Goal: Find contact information: Find contact information

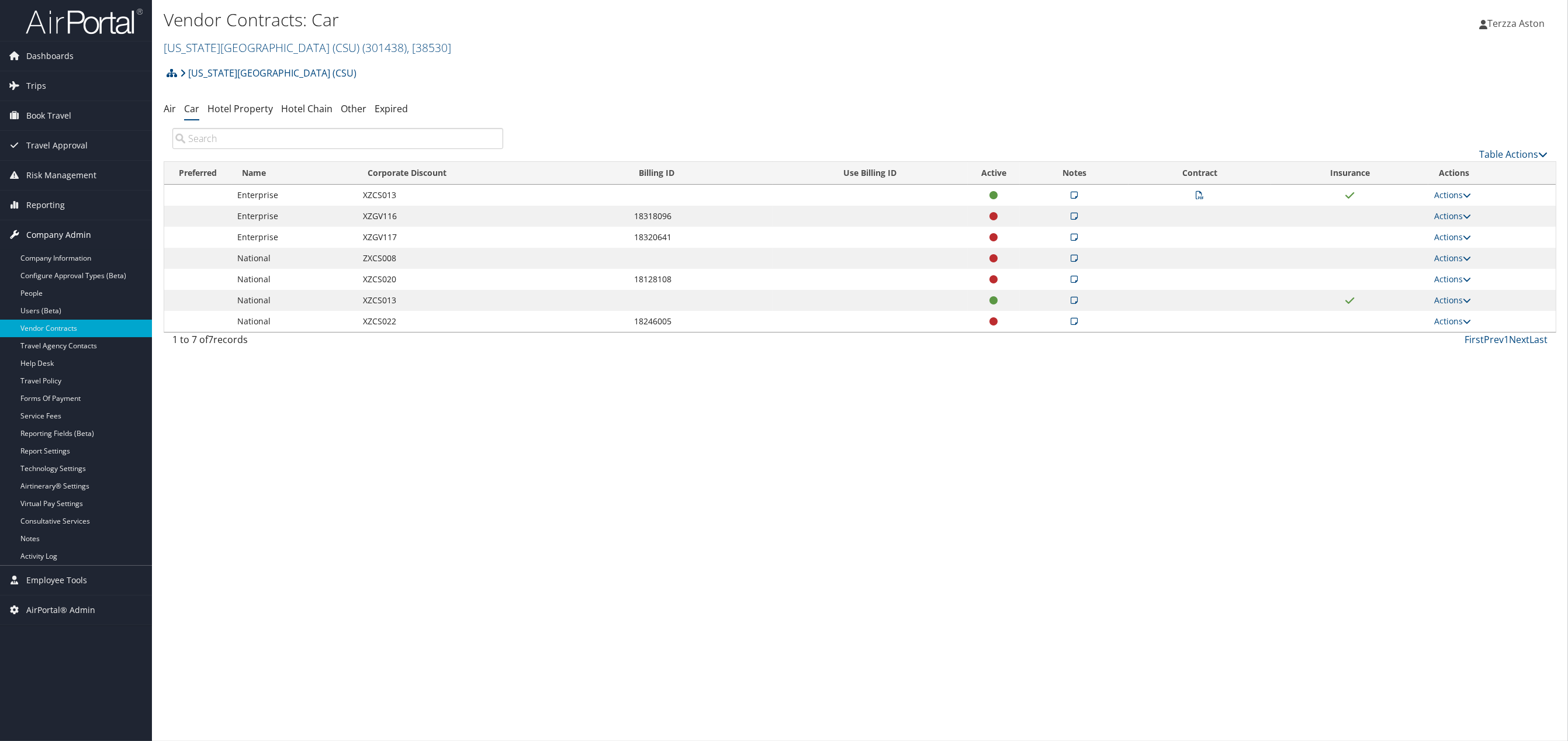
click at [48, 240] on span "Company Admin" at bounding box center [58, 235] width 65 height 29
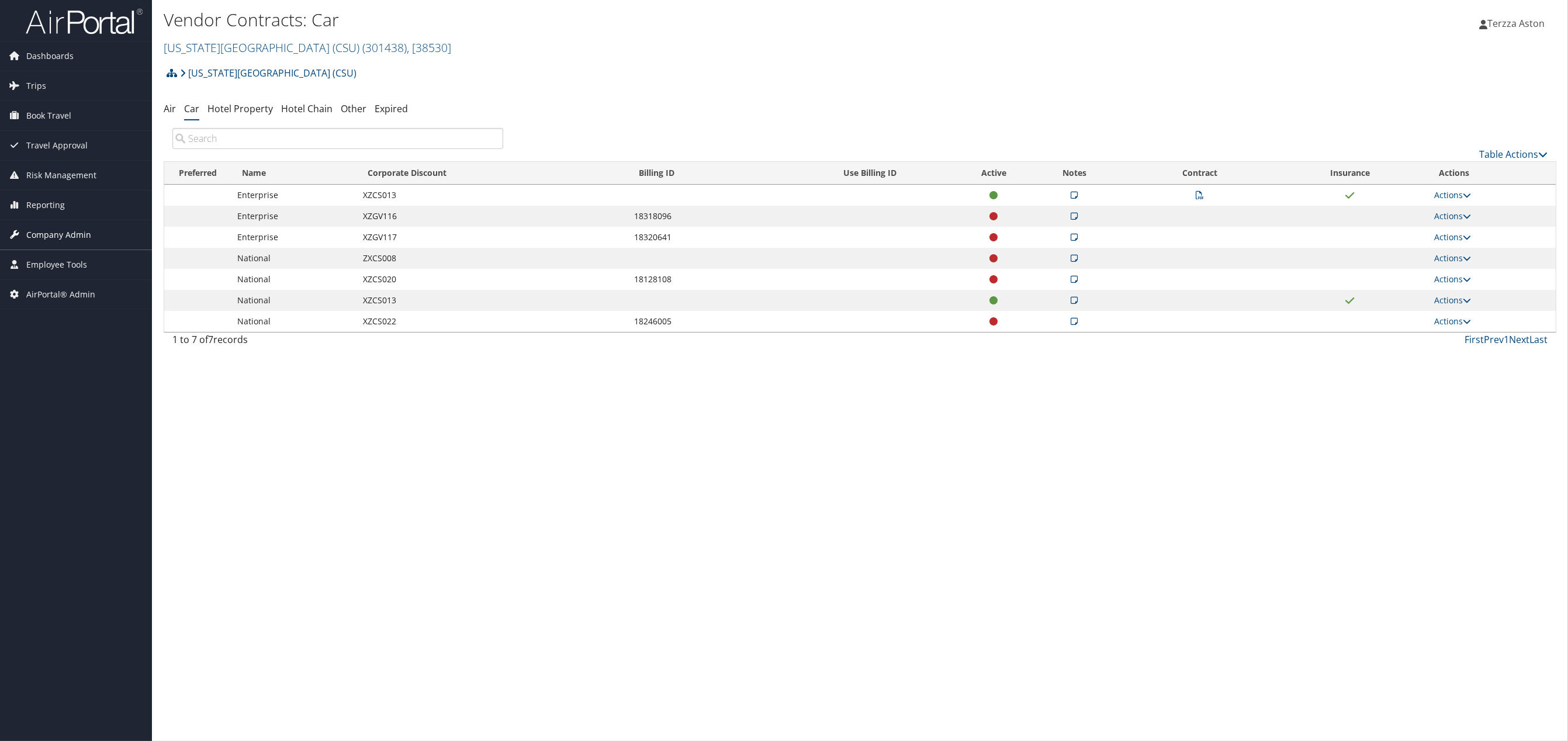
click at [62, 229] on span "Company Admin" at bounding box center [58, 235] width 65 height 29
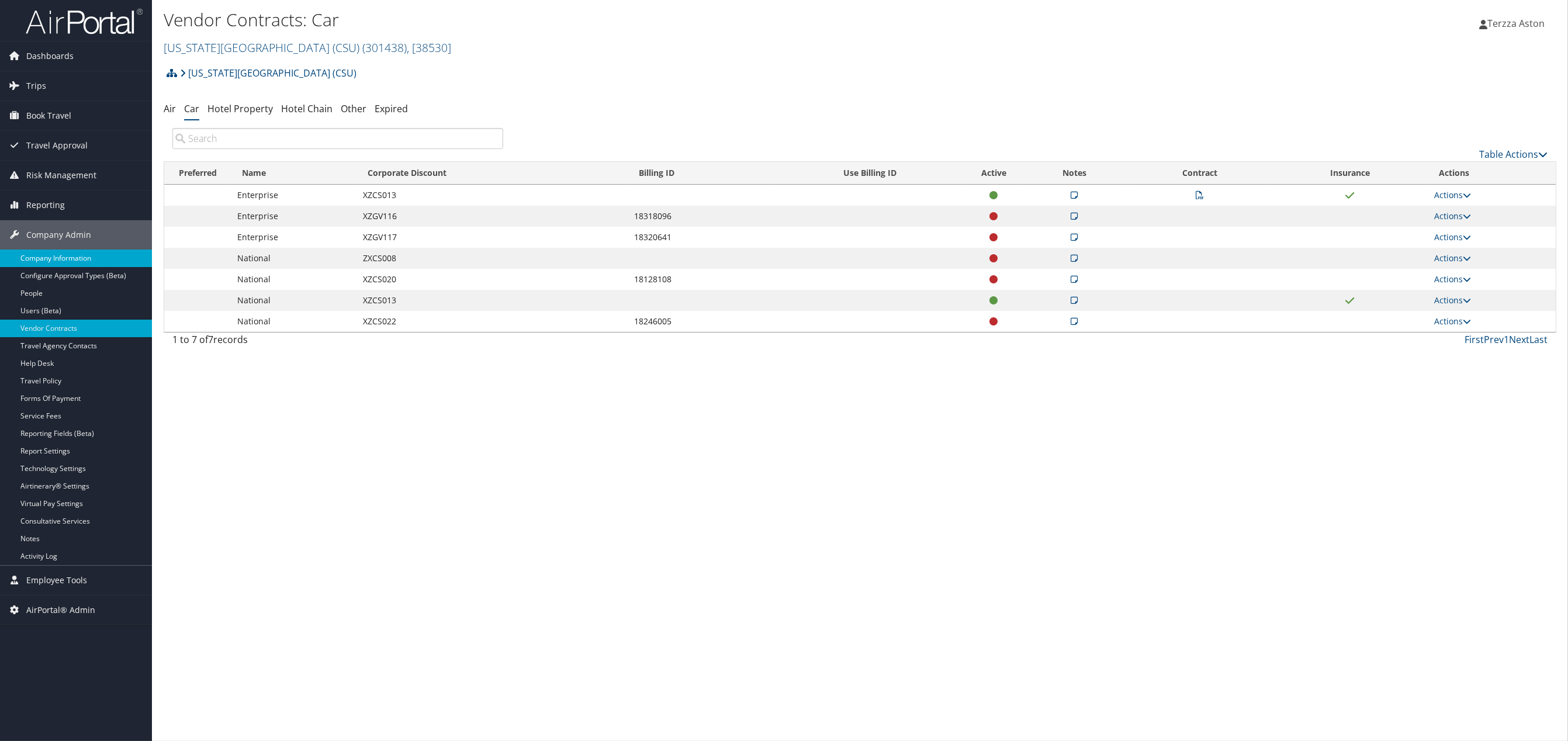
click at [66, 262] on link "Company Information" at bounding box center [76, 258] width 152 height 18
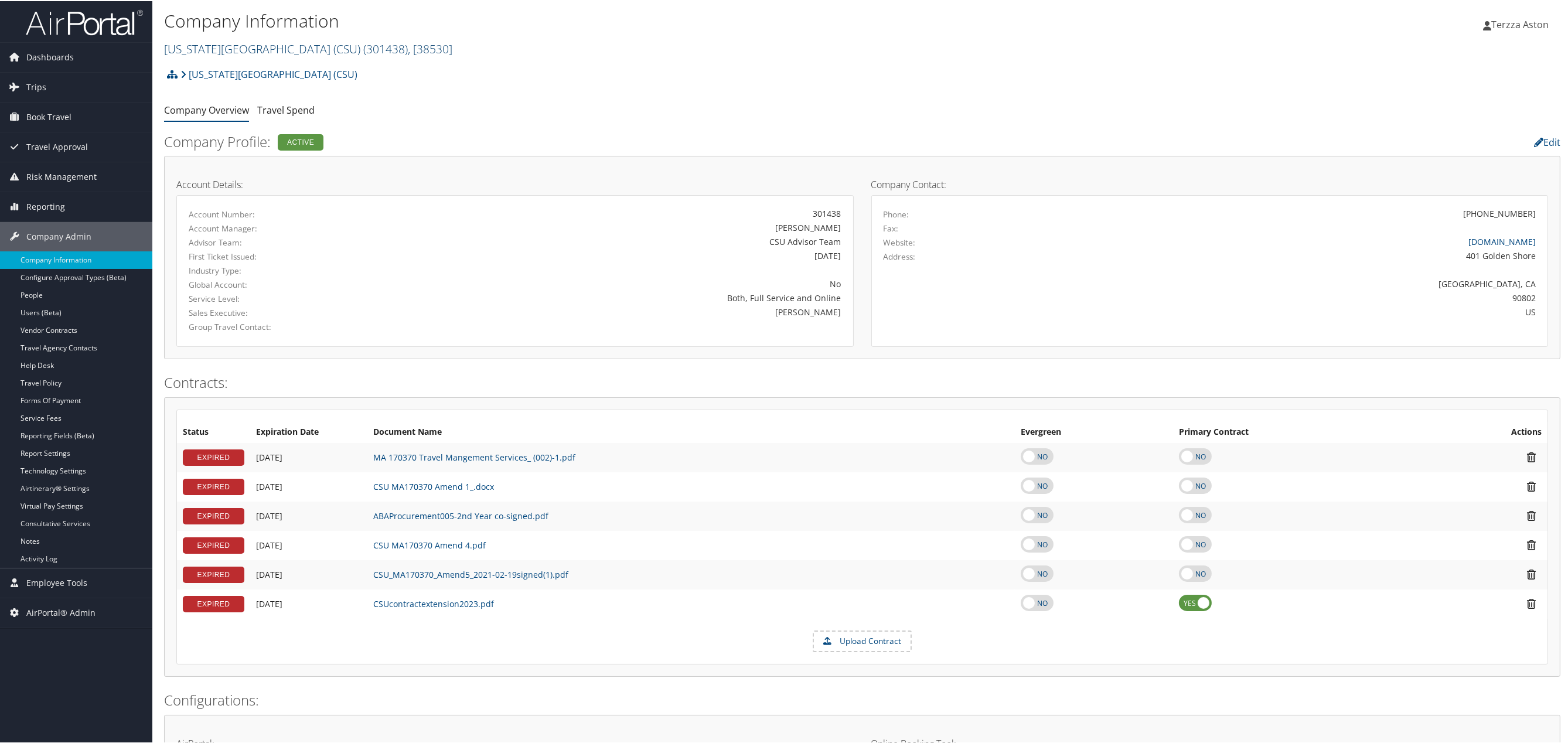
click at [228, 45] on link "California State University (CSU) ( 301438 ) , [ 38530 ]" at bounding box center [308, 47] width 288 height 16
click at [206, 63] on input "search" at bounding box center [242, 69] width 154 height 22
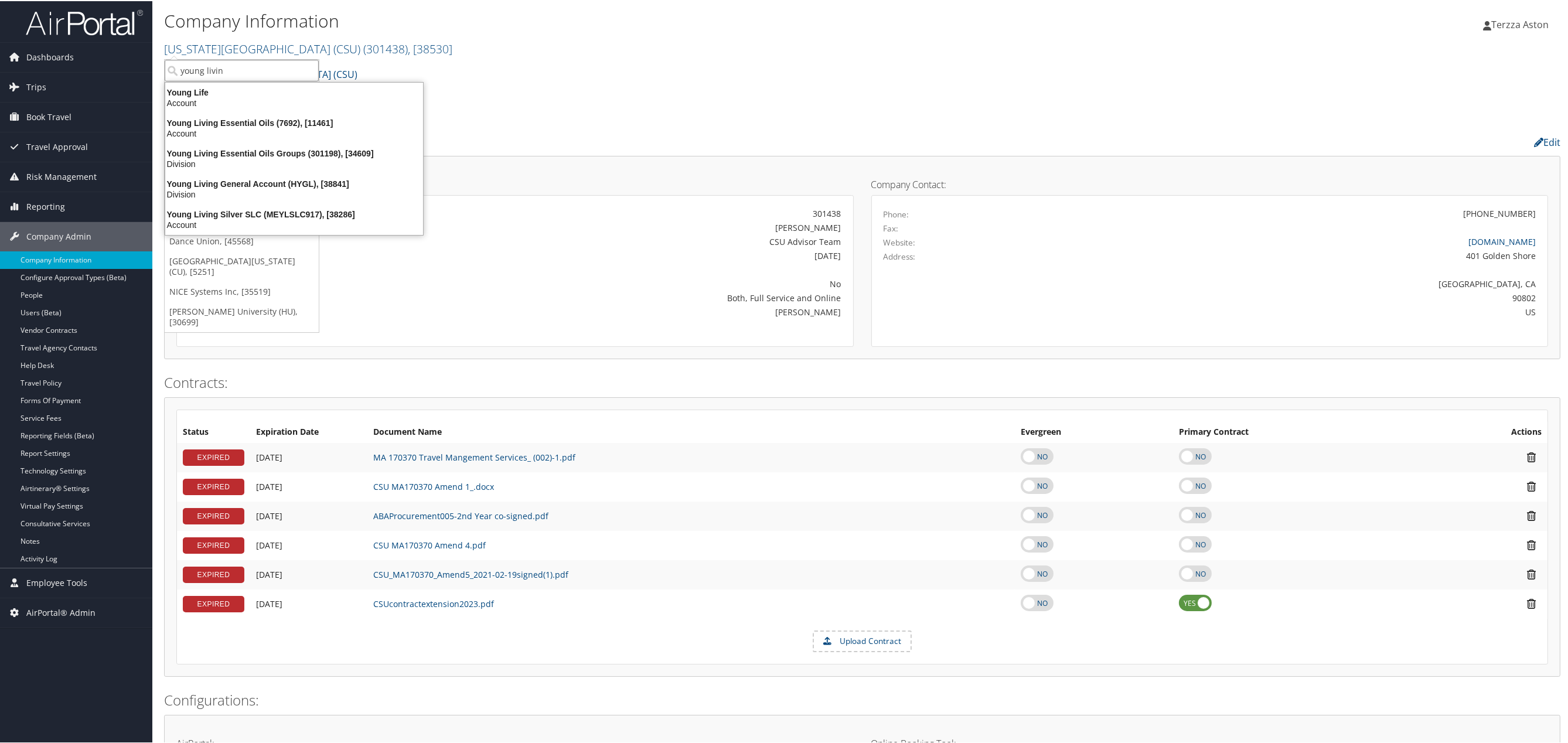
type input "young living"
click at [197, 89] on div "Young Living Essential Oils (7692), [11461]" at bounding box center [294, 91] width 272 height 10
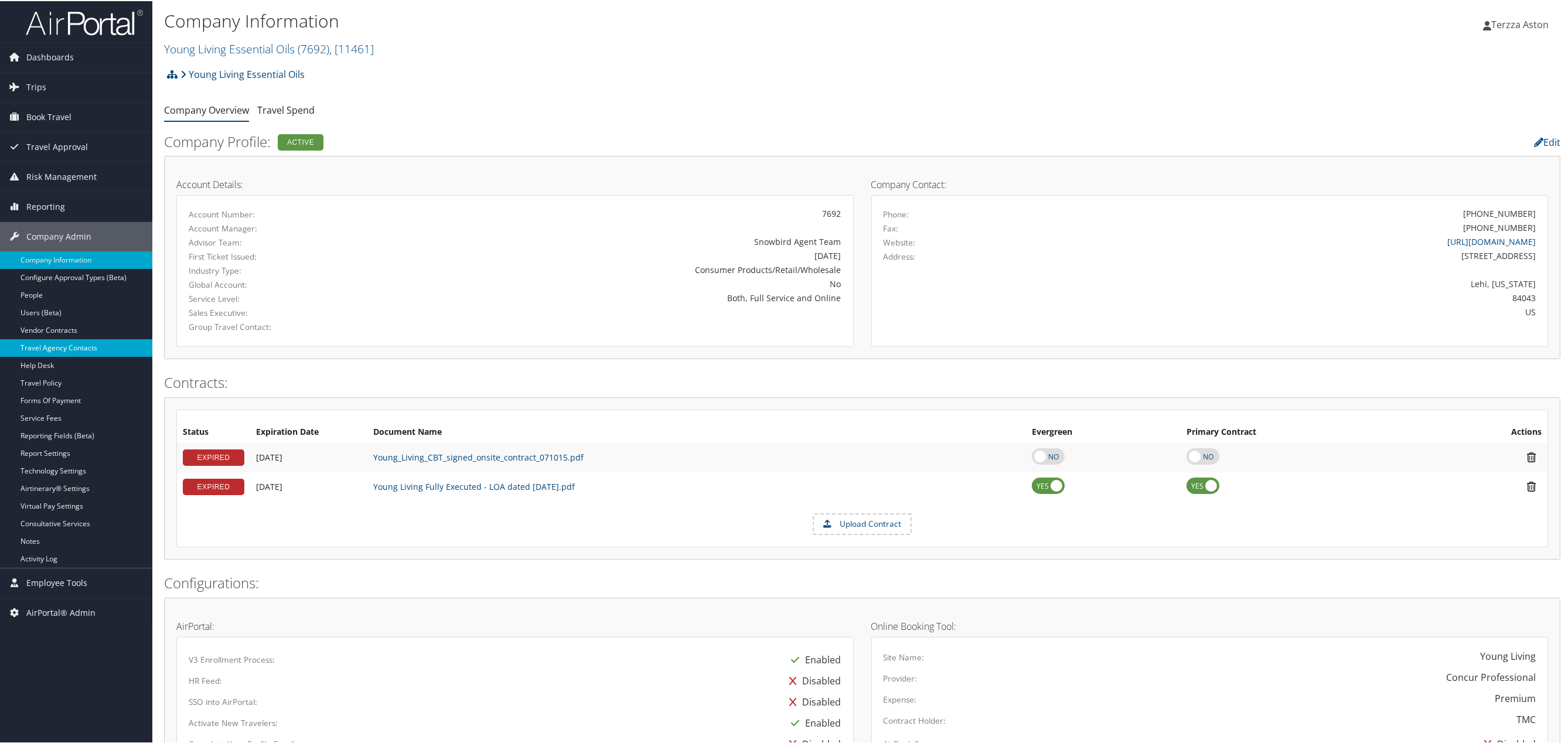
click at [42, 347] on link "Travel Agency Contacts" at bounding box center [76, 347] width 152 height 18
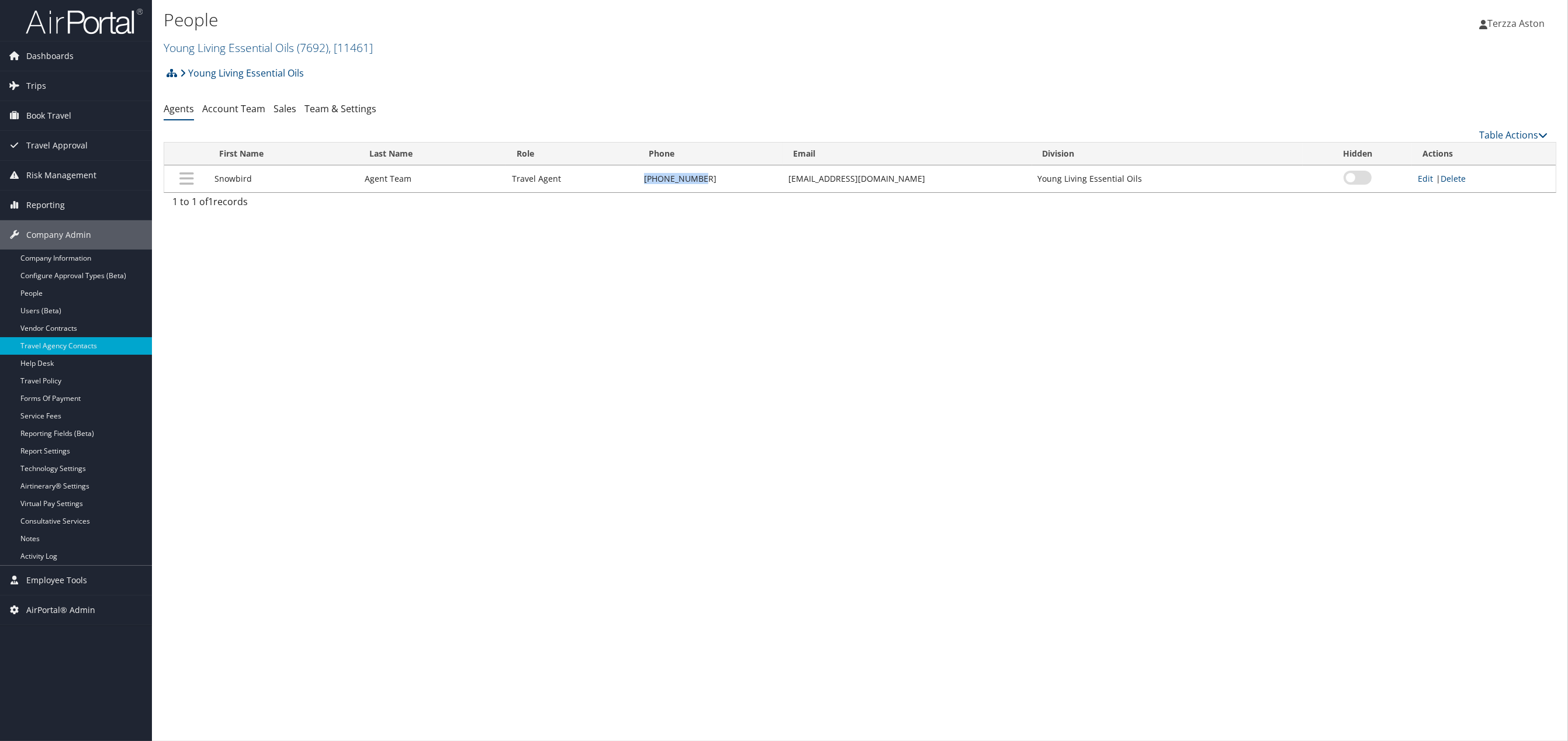
drag, startPoint x: 630, startPoint y: 175, endPoint x: 708, endPoint y: 179, distance: 78.1
click at [708, 179] on tr "Snowbird Agent Team Travel Agent 801-327-7679 snowbird@cbtravel.com Young Livin…" at bounding box center [860, 179] width 1391 height 27
copy tr "801-327-7679"
click at [58, 260] on link "Company Information" at bounding box center [76, 258] width 152 height 18
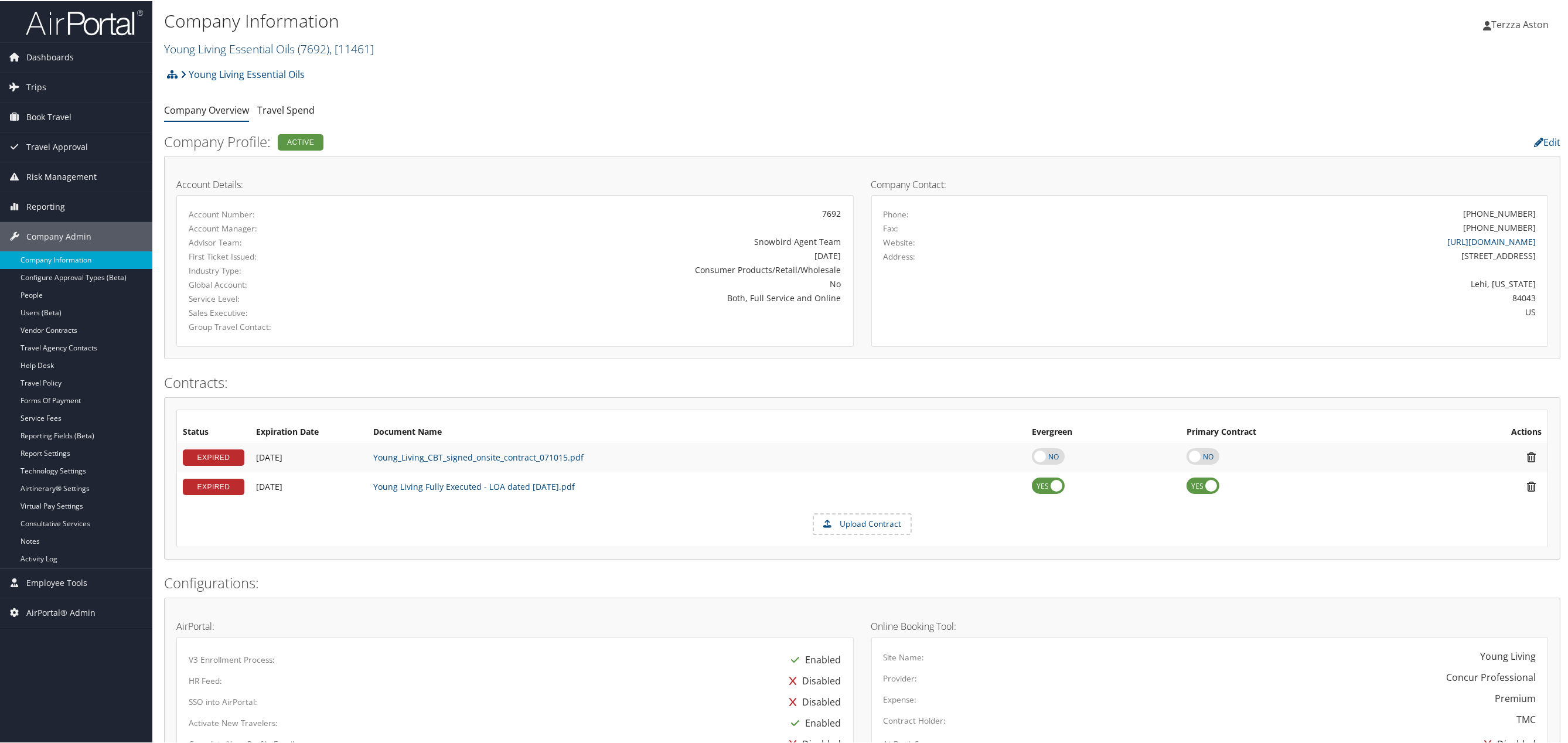
click at [219, 43] on link "Young Living Essential Oils ( 7692 ) , [ 11461 ]" at bounding box center [269, 47] width 210 height 16
click at [222, 71] on input "search" at bounding box center [242, 69] width 154 height 22
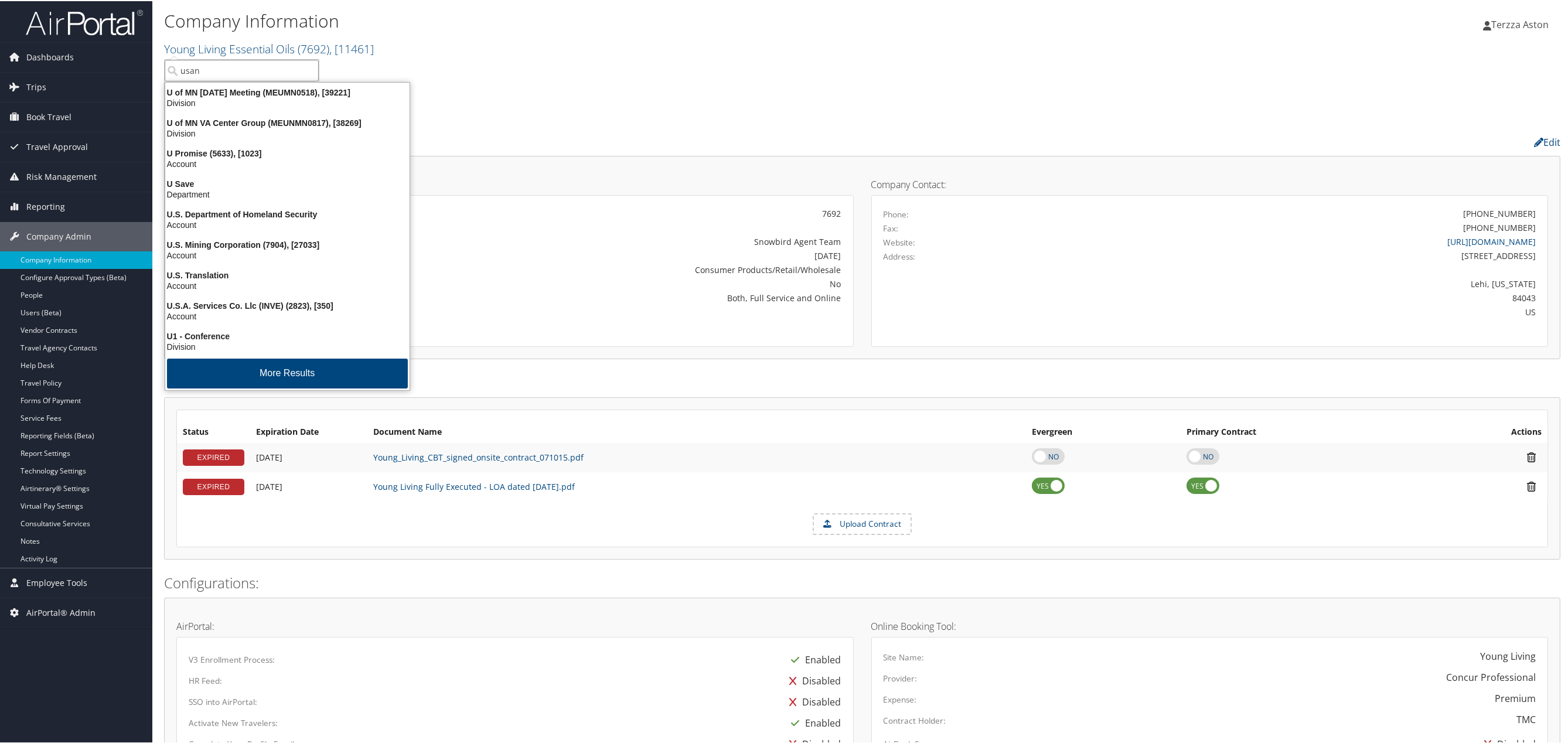
type input "usana"
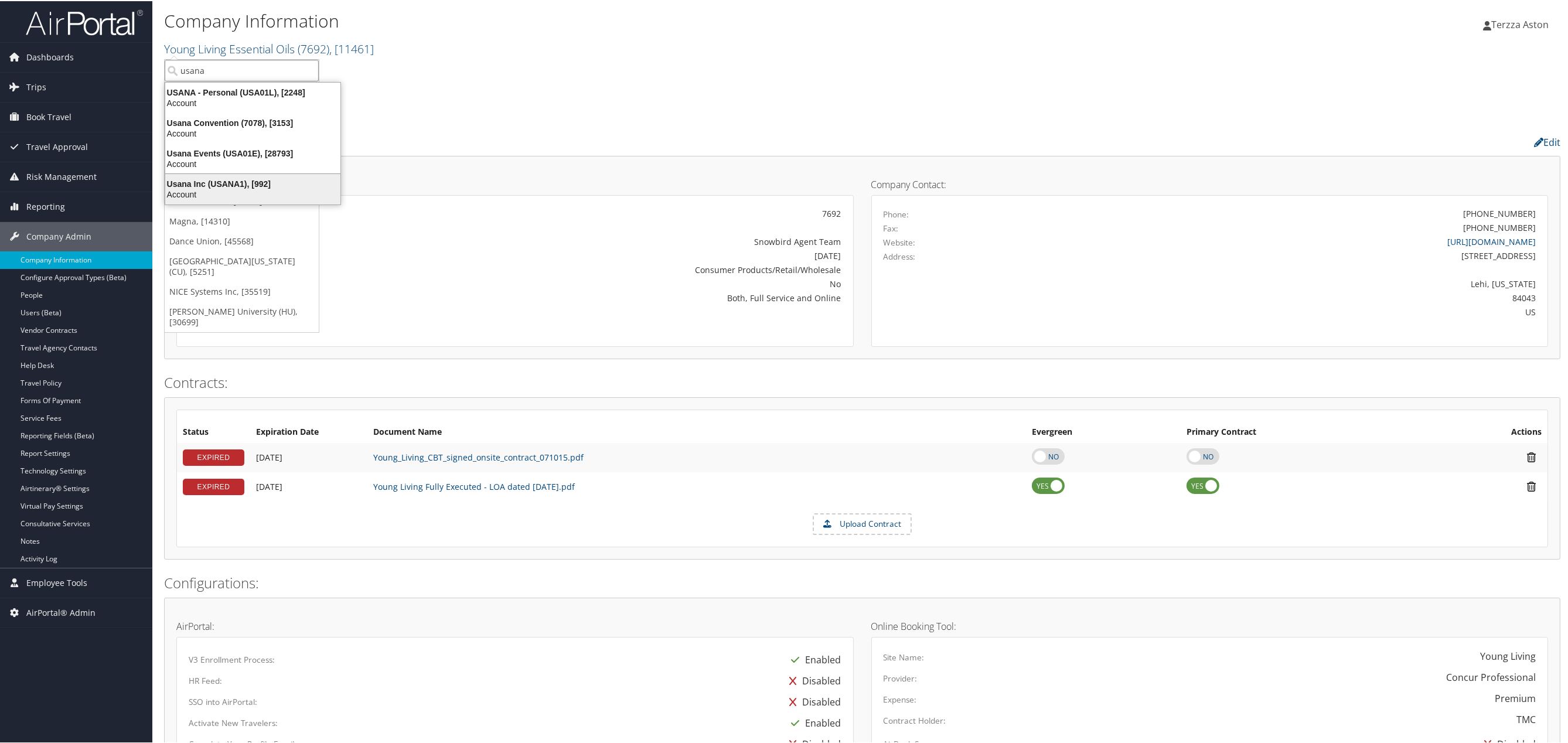
click at [196, 181] on div "Usana Inc (USANA1), [992]" at bounding box center [253, 183] width 189 height 10
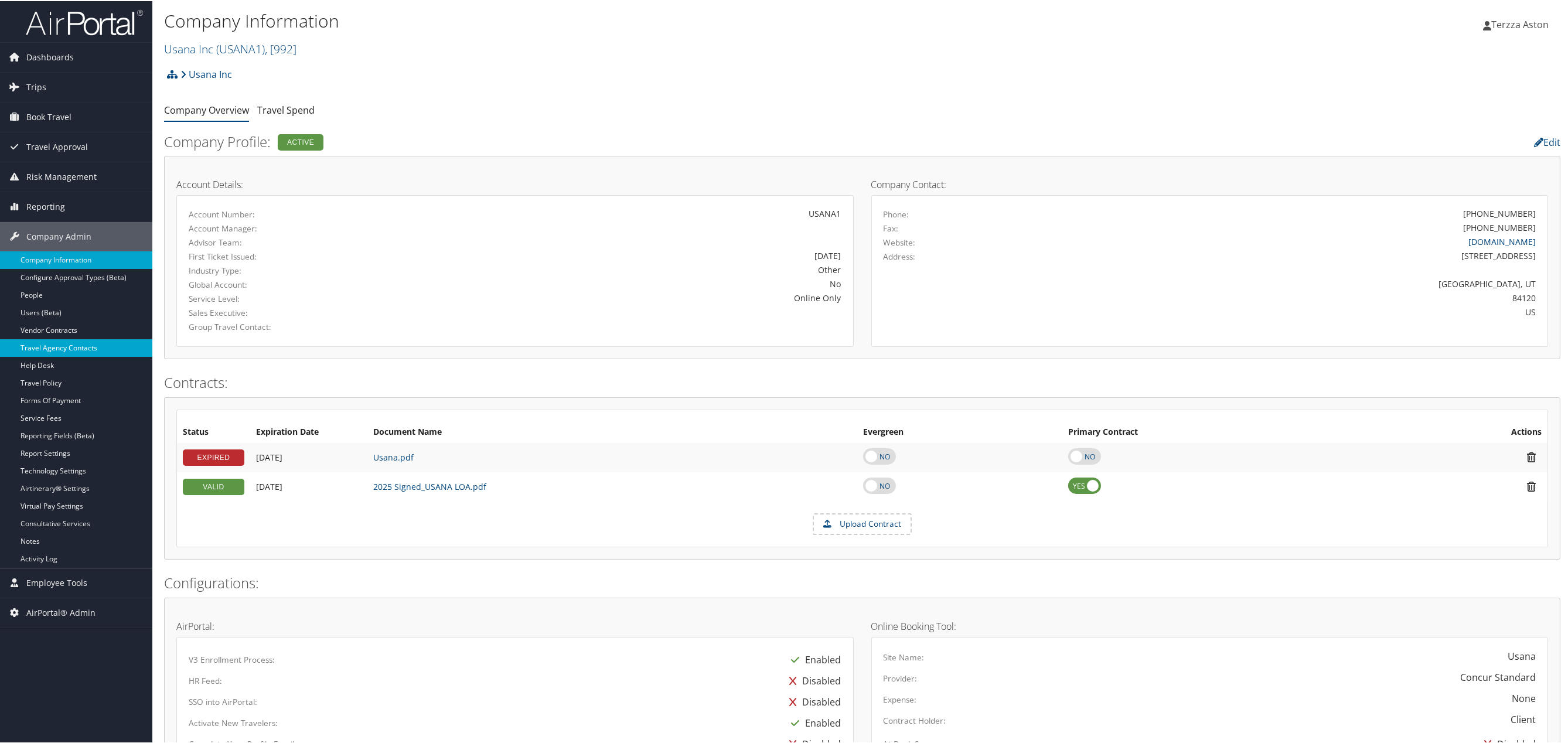
click at [79, 342] on link "Travel Agency Contacts" at bounding box center [76, 347] width 152 height 18
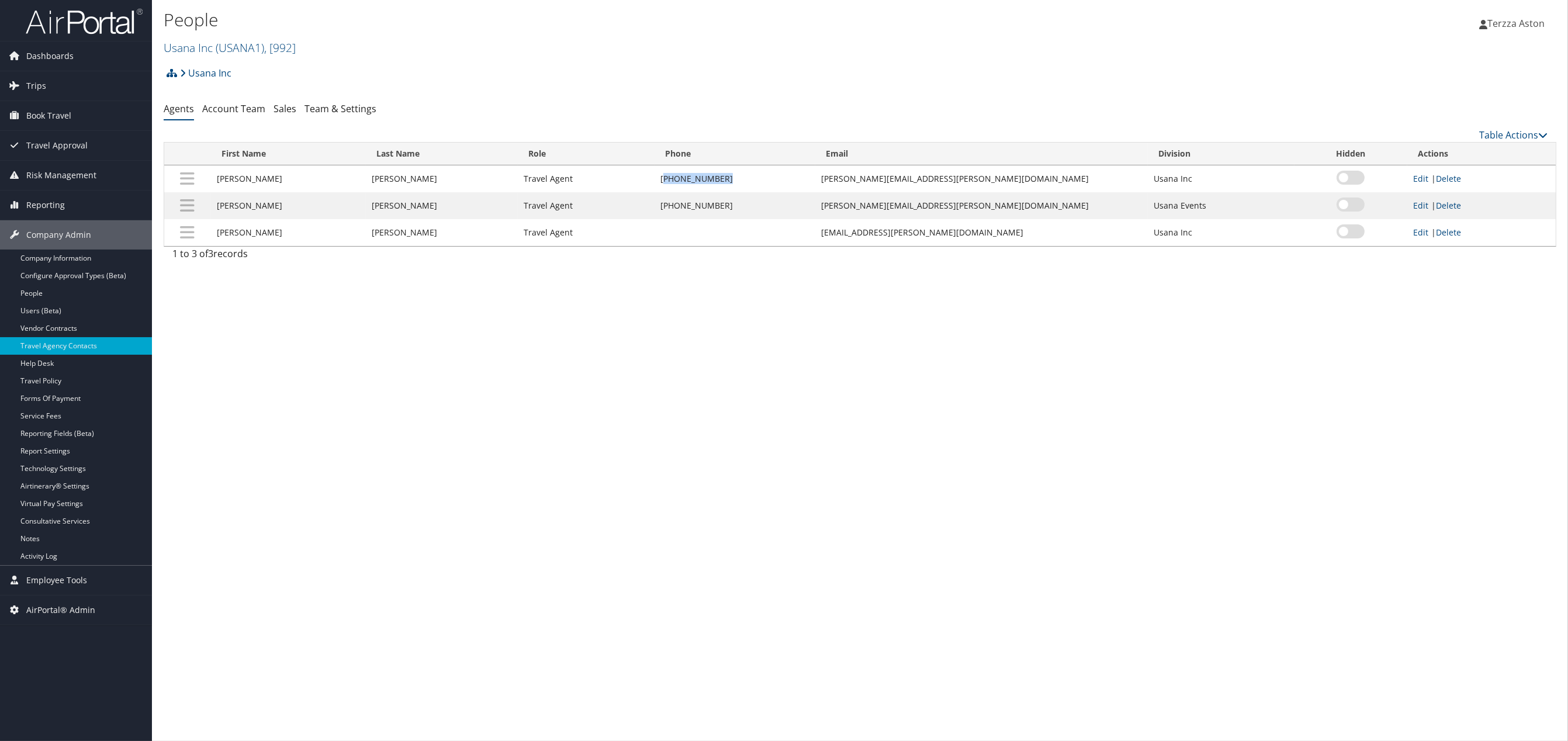
drag, startPoint x: 663, startPoint y: 177, endPoint x: 732, endPoint y: 179, distance: 69.0
click at [732, 179] on td "[PHONE_NUMBER]" at bounding box center [735, 179] width 161 height 27
copy td "801) 954-7814"
